Goal: Task Accomplishment & Management: Manage account settings

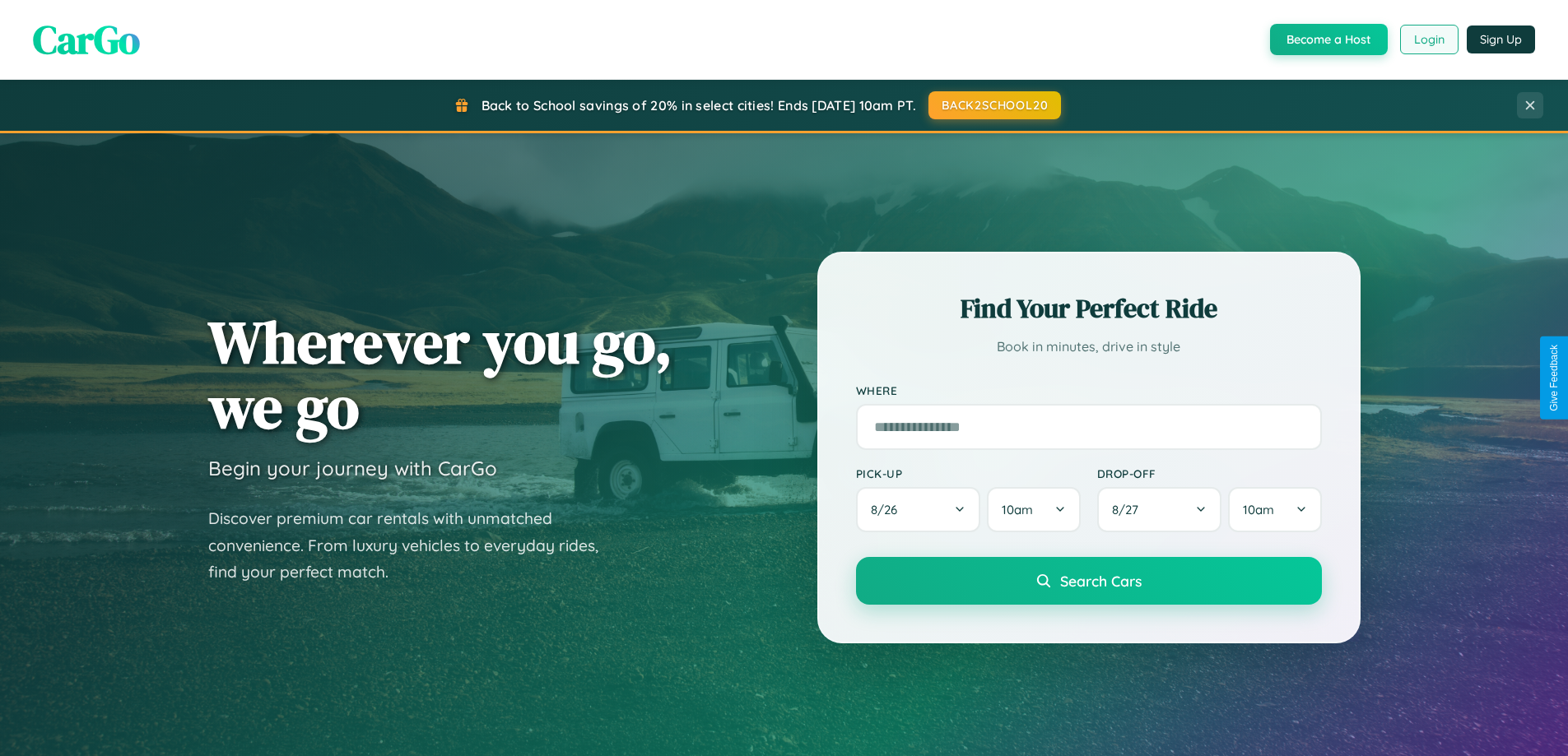
click at [1428, 39] on button "Login" at bounding box center [1429, 39] width 58 height 30
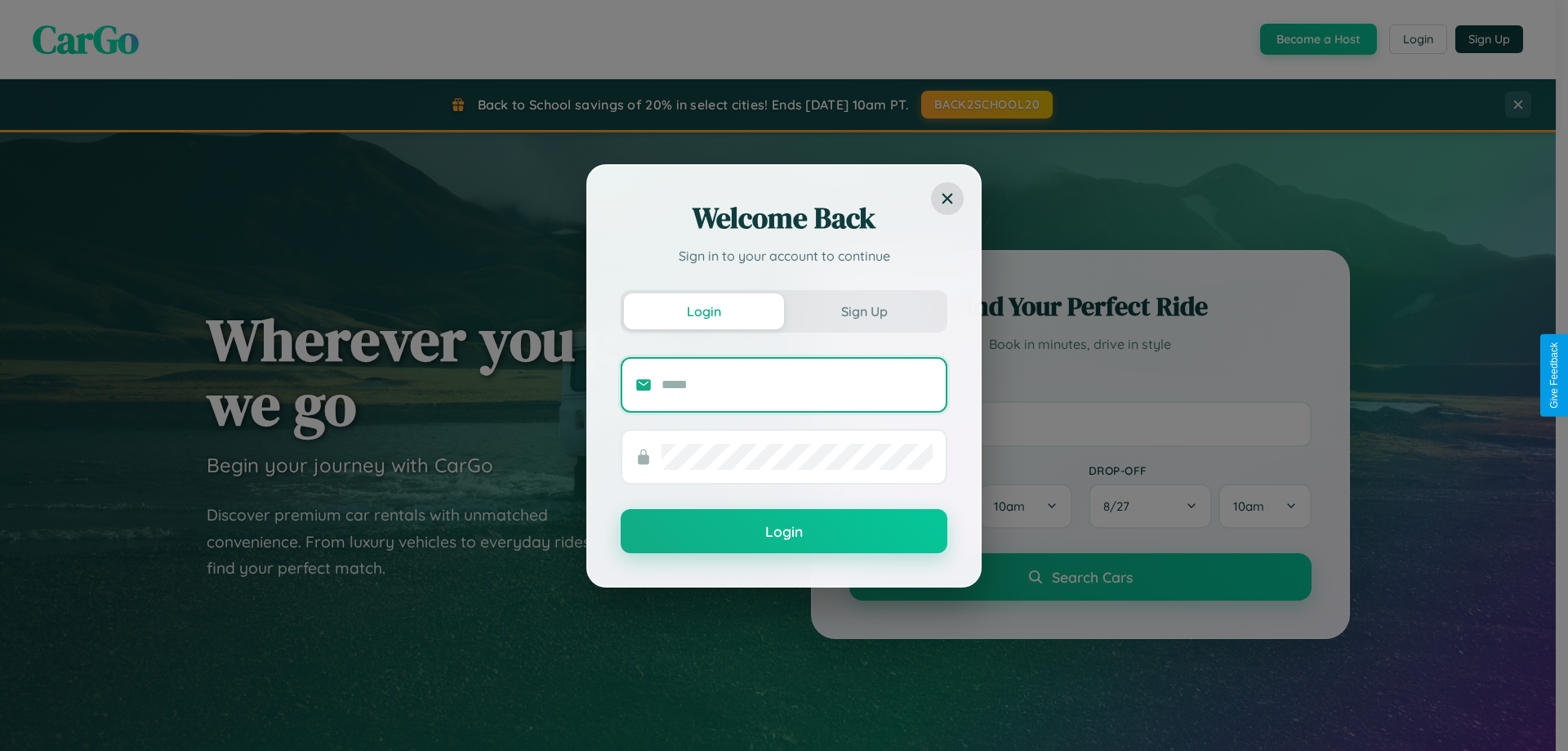
click at [797, 384] on input "text" at bounding box center [797, 385] width 272 height 26
type input "**********"
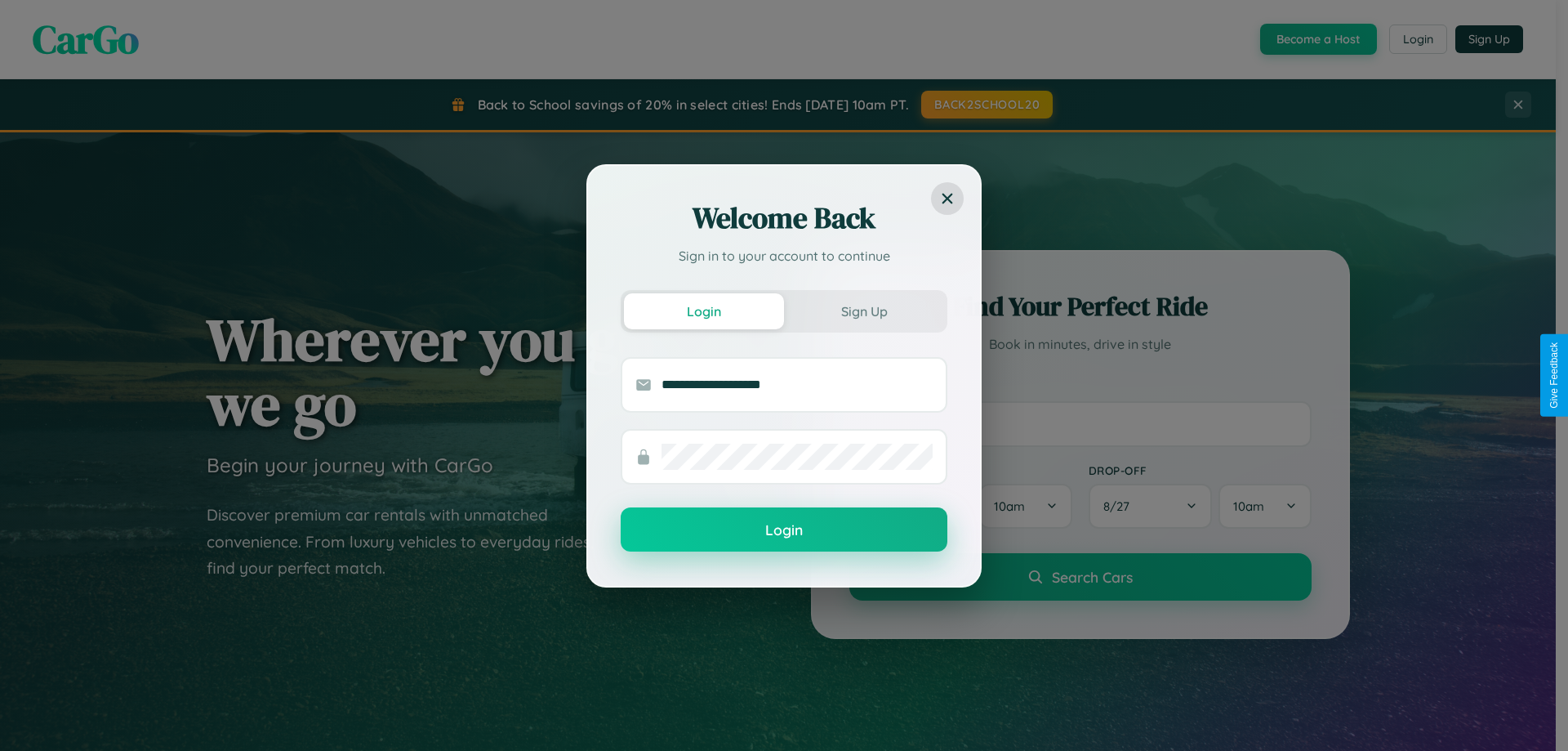
click at [784, 530] on button "Login" at bounding box center [783, 529] width 326 height 44
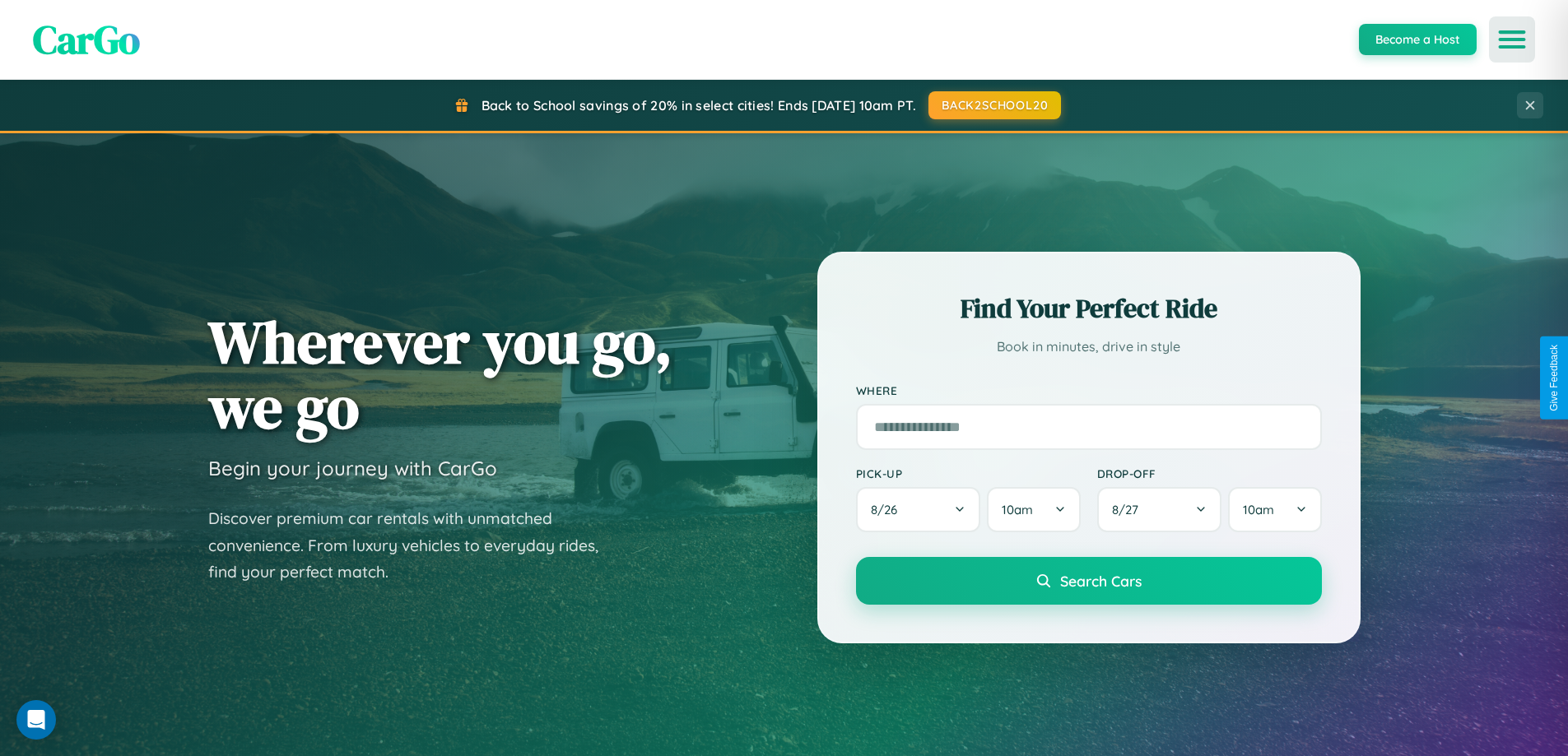
click at [1512, 39] on icon "Open menu" at bounding box center [1512, 39] width 23 height 15
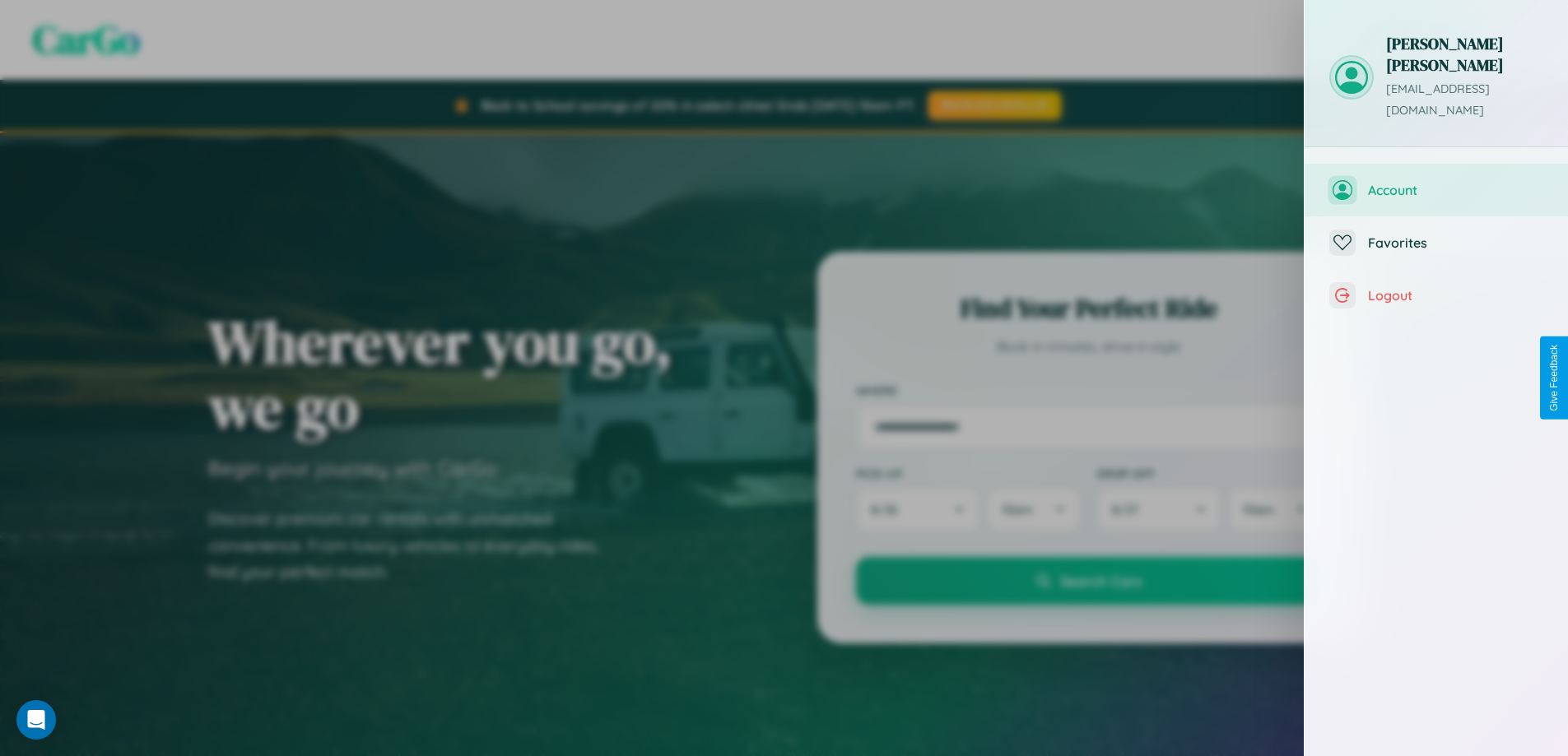
click at [1436, 182] on span "Account" at bounding box center [1455, 190] width 175 height 17
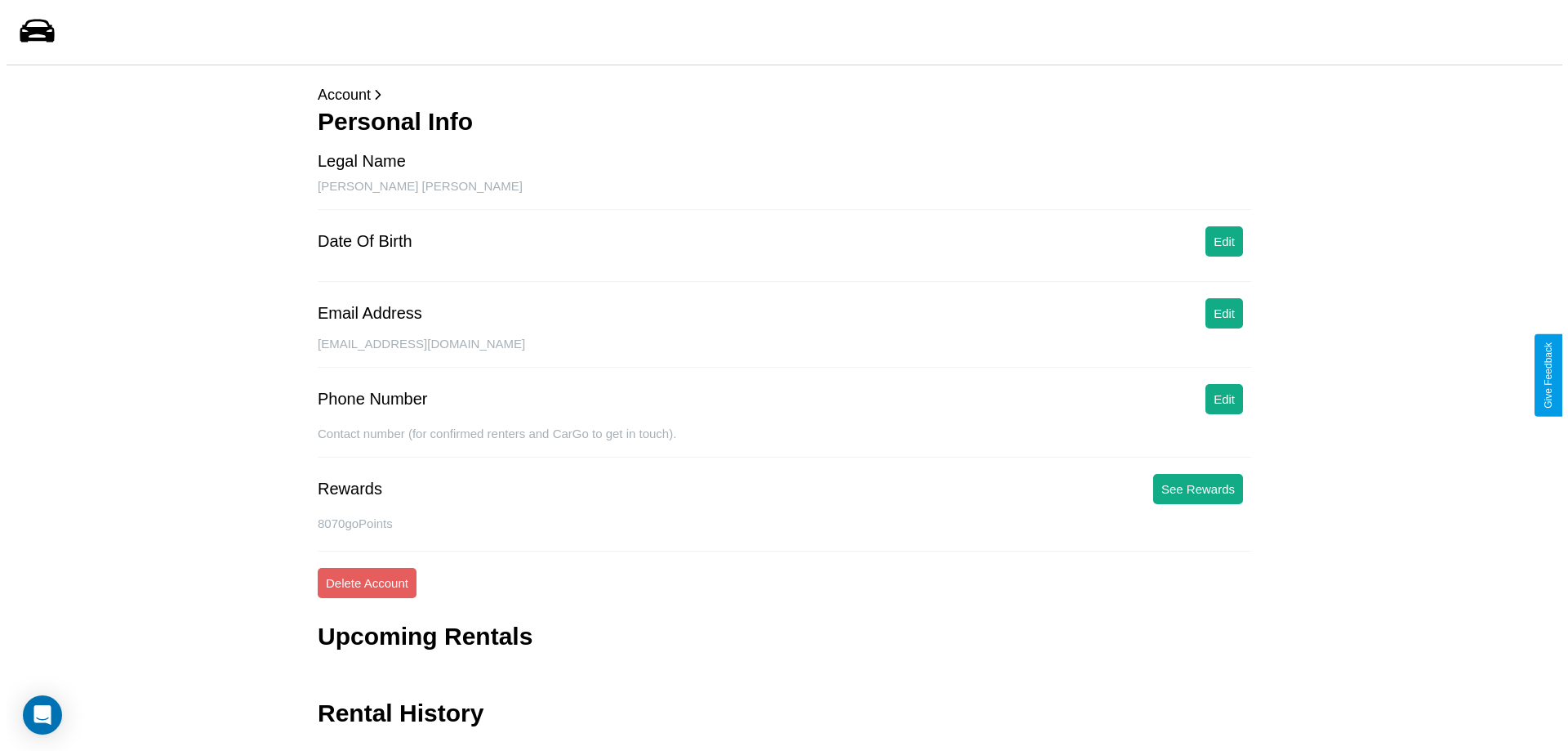
scroll to position [39, 0]
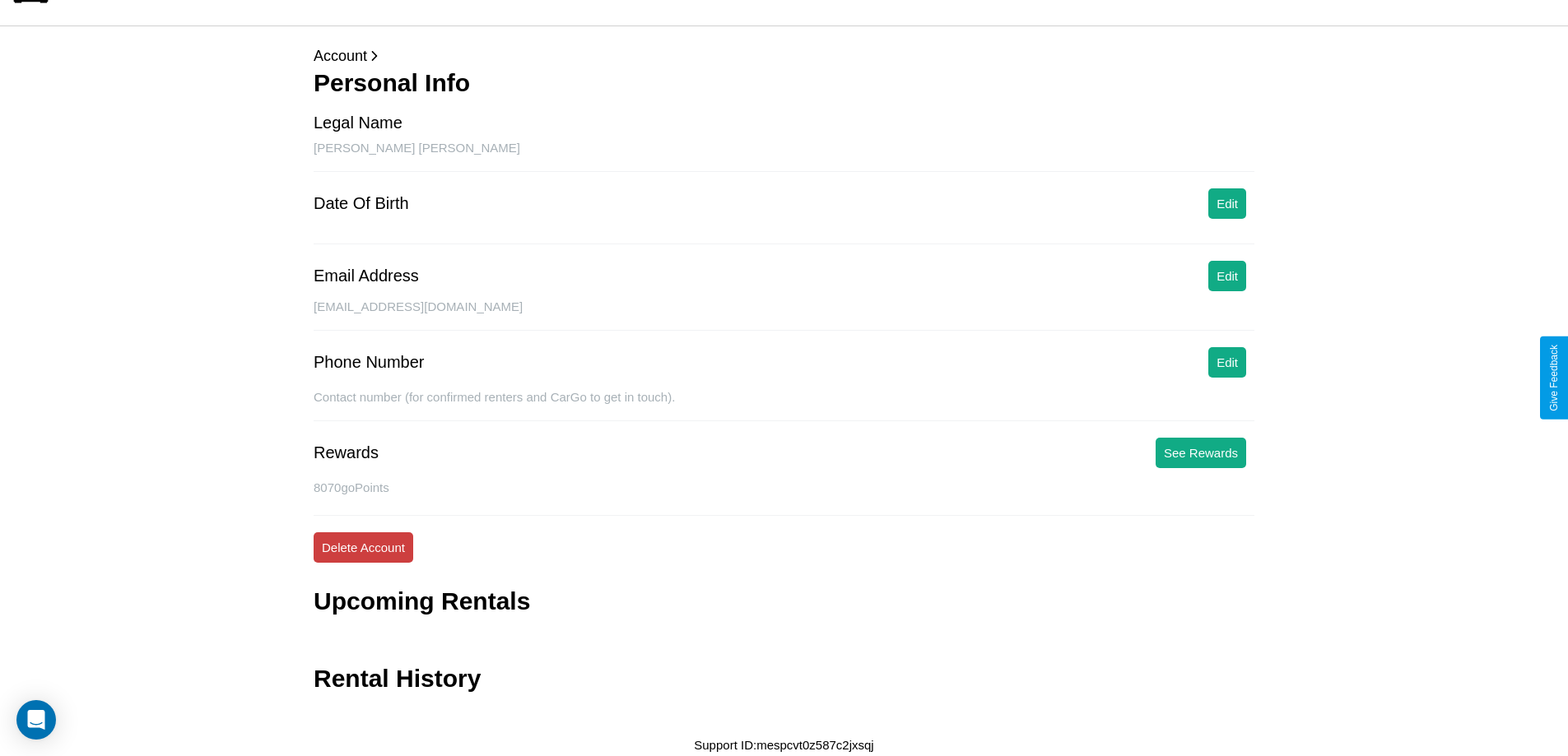
click at [363, 547] on button "Delete Account" at bounding box center [364, 547] width 99 height 30
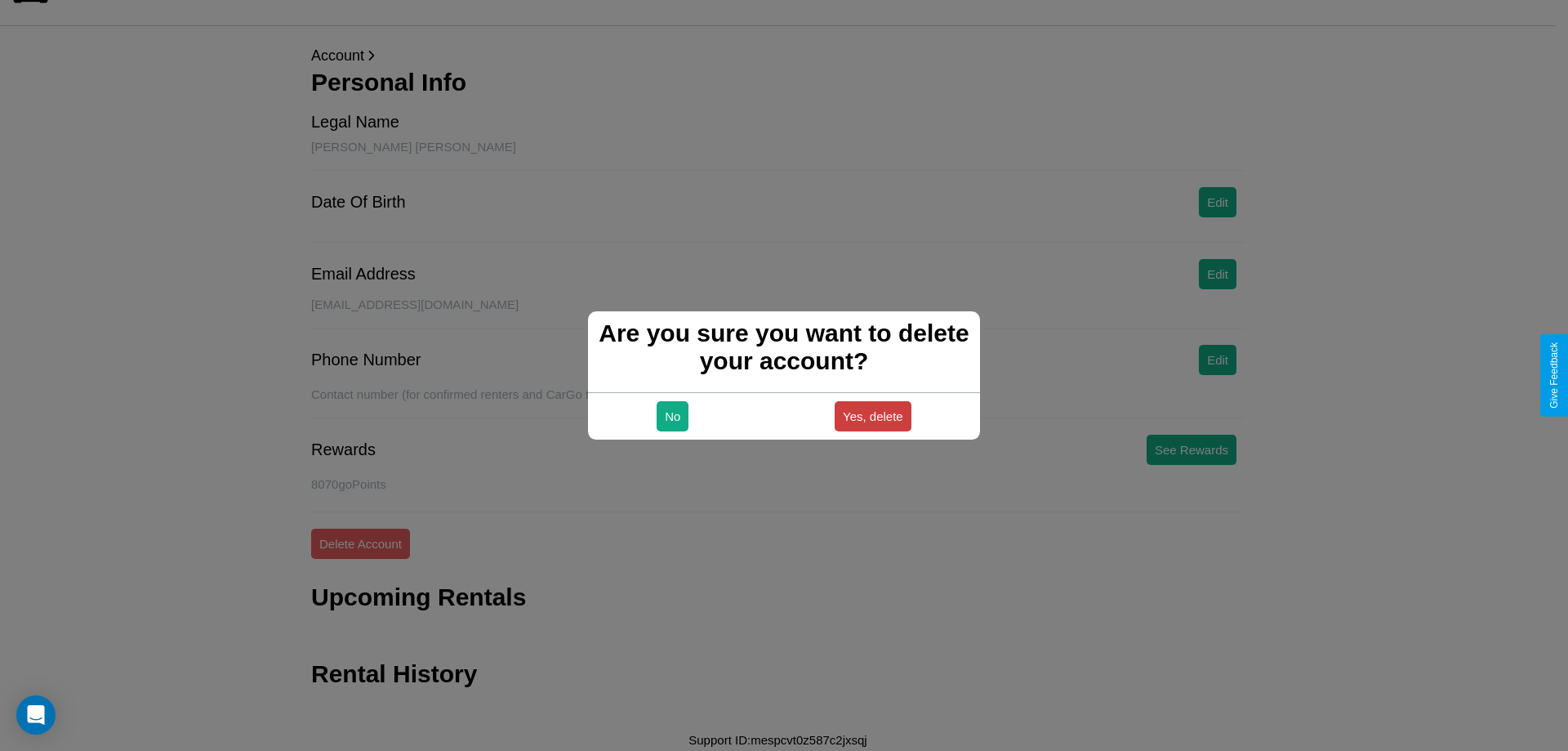
click at [872, 416] on button "Yes, delete" at bounding box center [872, 416] width 77 height 30
